Goal: Check status: Check status

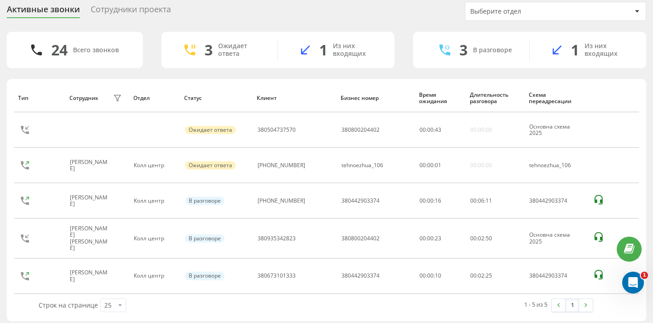
scroll to position [33, 0]
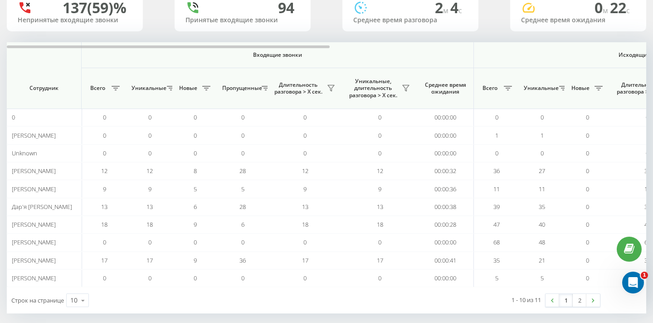
scroll to position [72, 0]
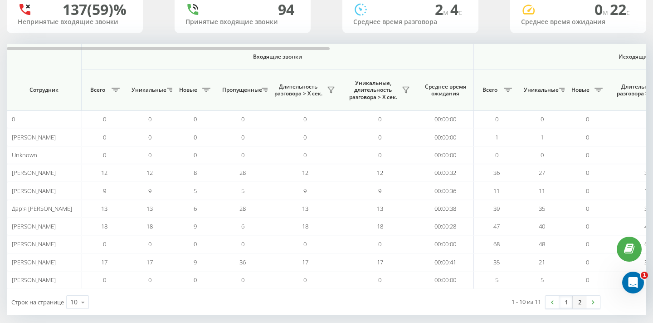
click at [580, 301] on link "2" at bounding box center [580, 301] width 14 height 13
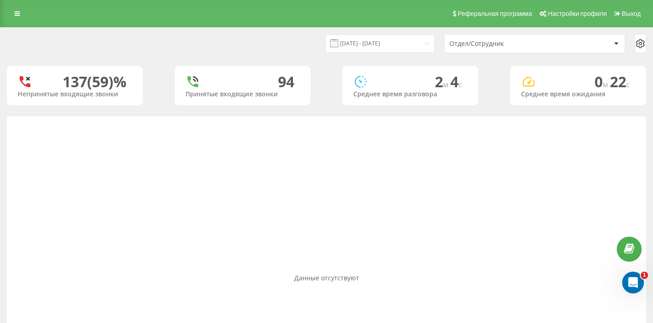
click at [481, 42] on div "Отдел/Сотрудник" at bounding box center [504, 44] width 108 height 8
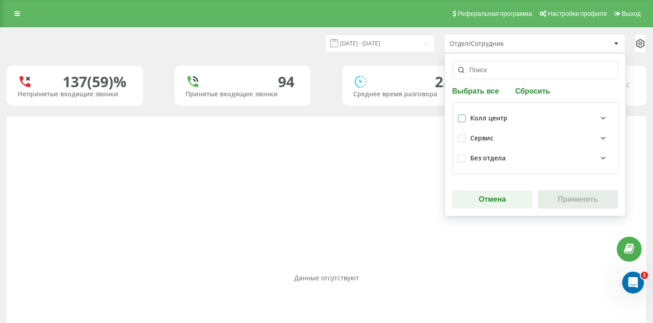
click at [464, 114] on label at bounding box center [462, 114] width 8 height 0
checkbox input "true"
click at [577, 205] on button "Применить" at bounding box center [578, 199] width 80 height 18
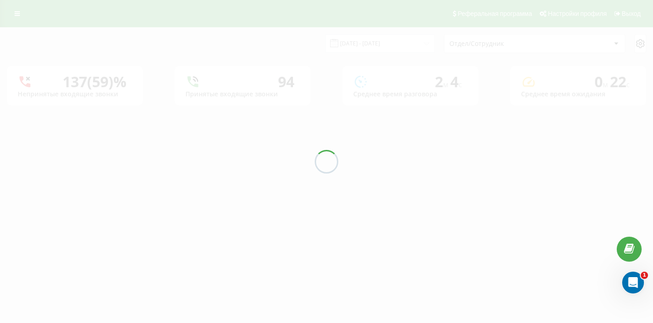
click at [577, 206] on div at bounding box center [326, 161] width 653 height 323
